Goal: Find specific page/section: Find specific page/section

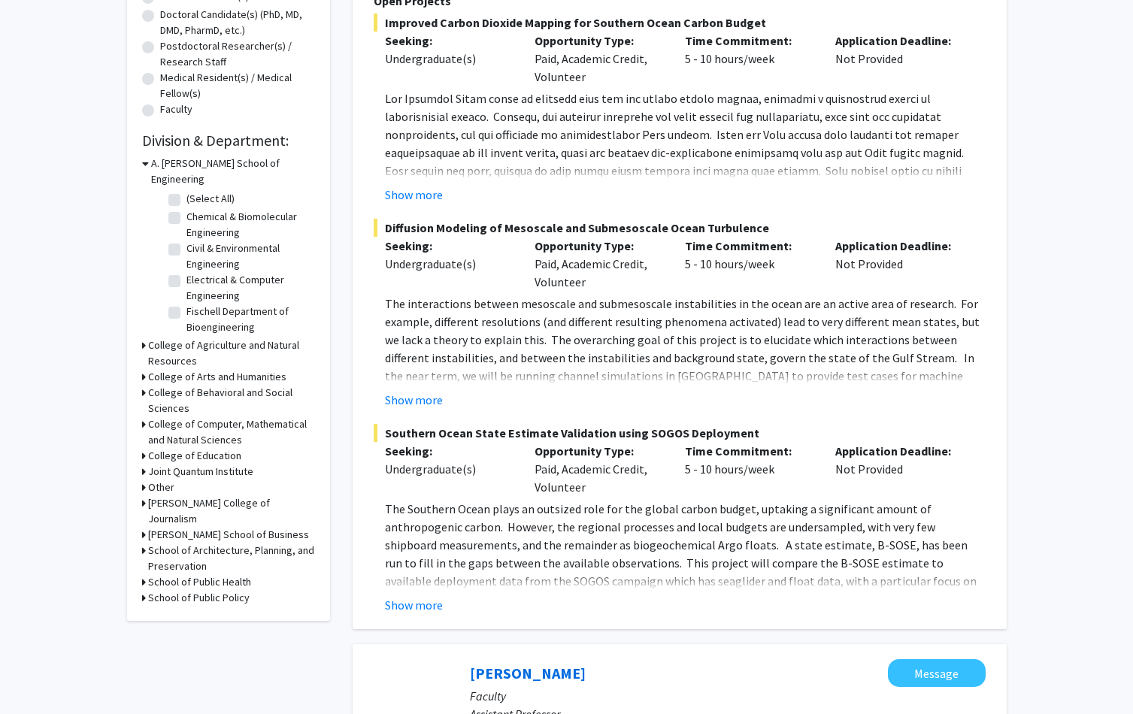
scroll to position [366, 0]
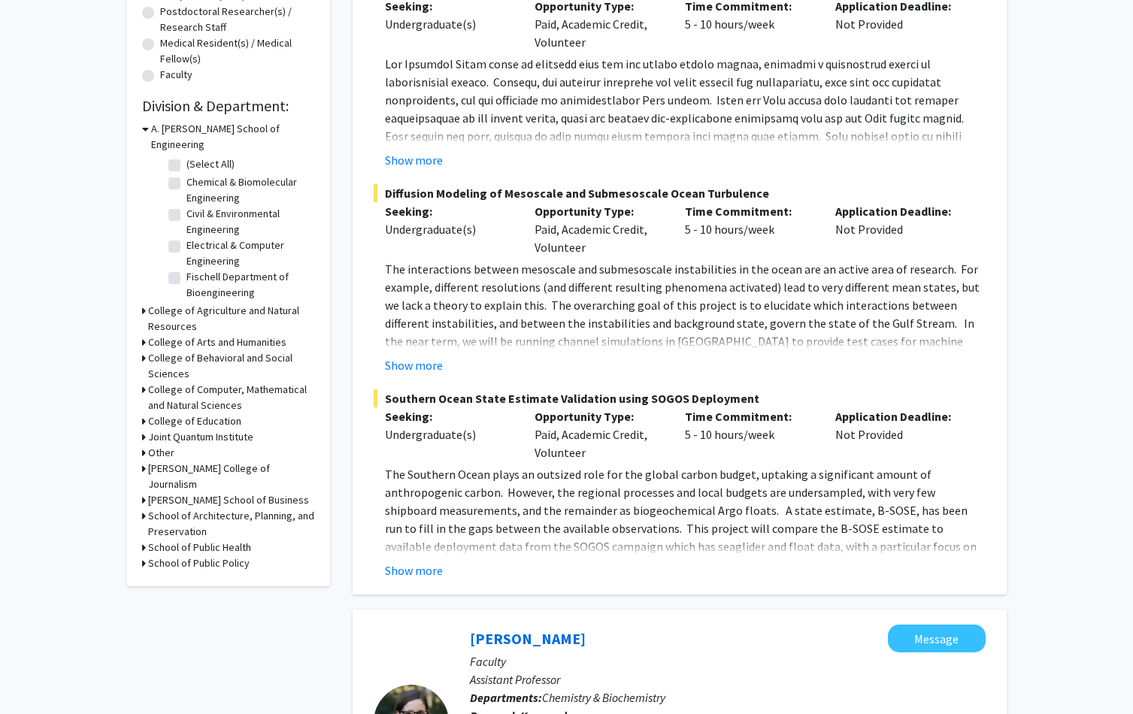
click at [146, 540] on div "School of Public Health" at bounding box center [228, 548] width 173 height 16
click at [138, 516] on div "Refine By Collaboration Status: Collaboration Status All Faculty/Staff Collabor…" at bounding box center [228, 150] width 203 height 872
click at [144, 540] on icon at bounding box center [144, 548] width 4 height 16
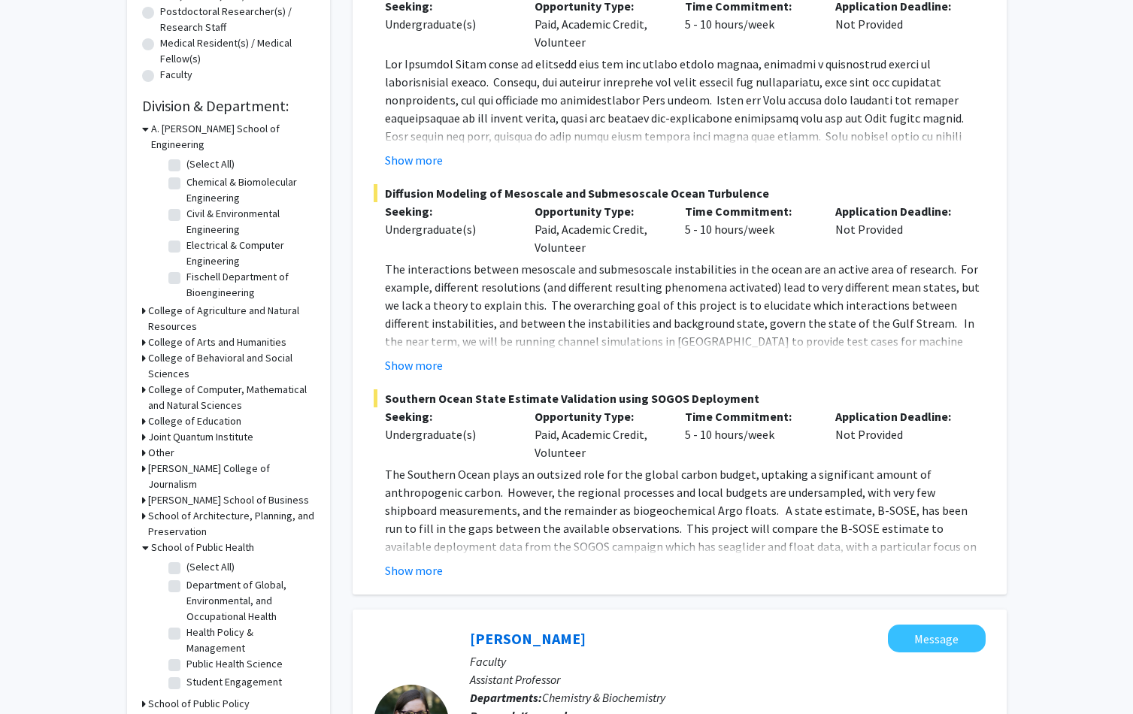
click at [186, 577] on label "Department of Global, Environmental, and Occupational Health" at bounding box center [248, 600] width 125 height 47
click at [186, 577] on input "Department of Global, Environmental, and Occupational Health" at bounding box center [191, 582] width 10 height 10
checkbox input "true"
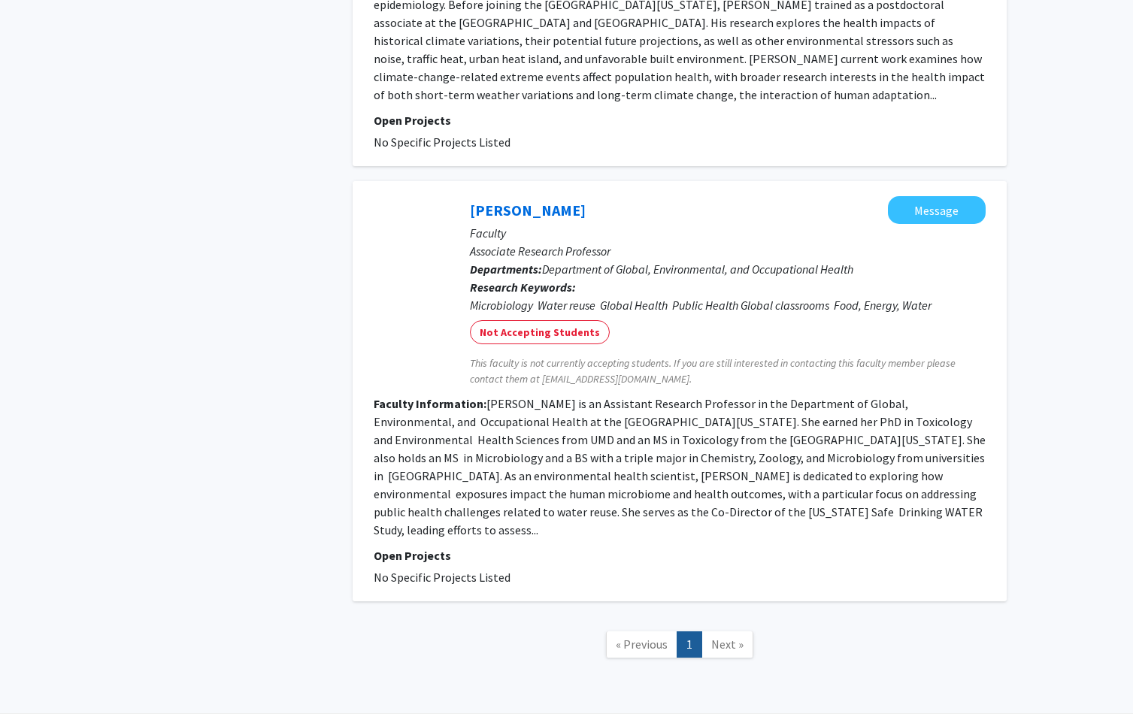
scroll to position [3135, 0]
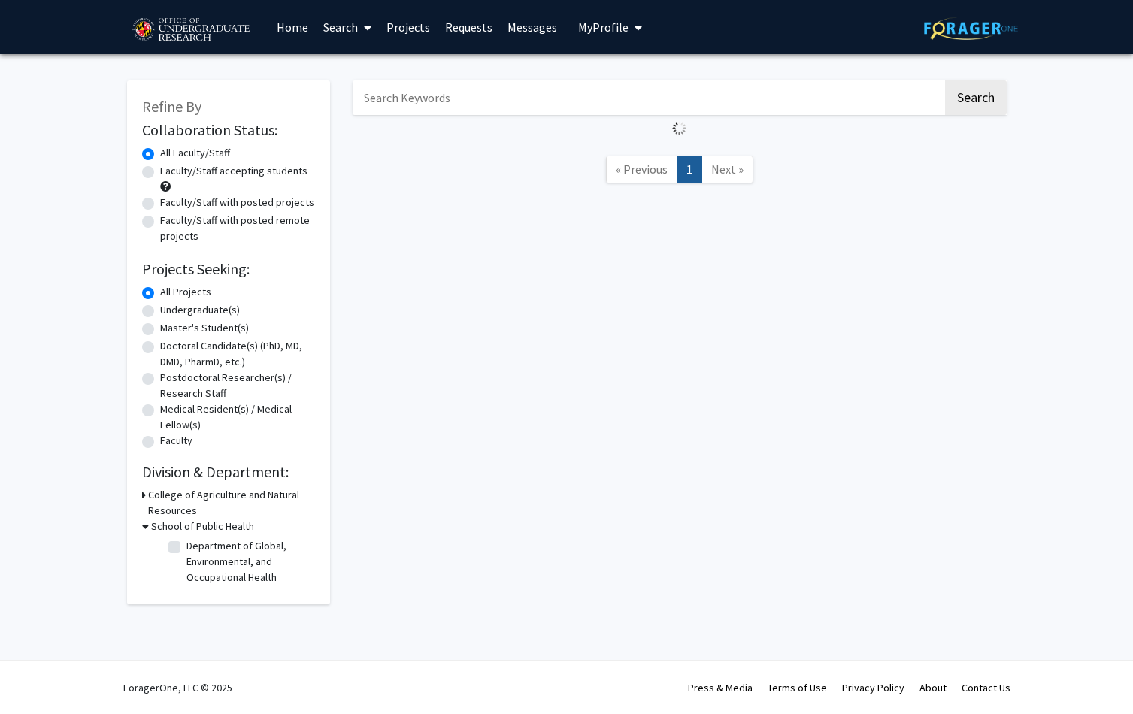
checkbox input "false"
